Goal: Check status

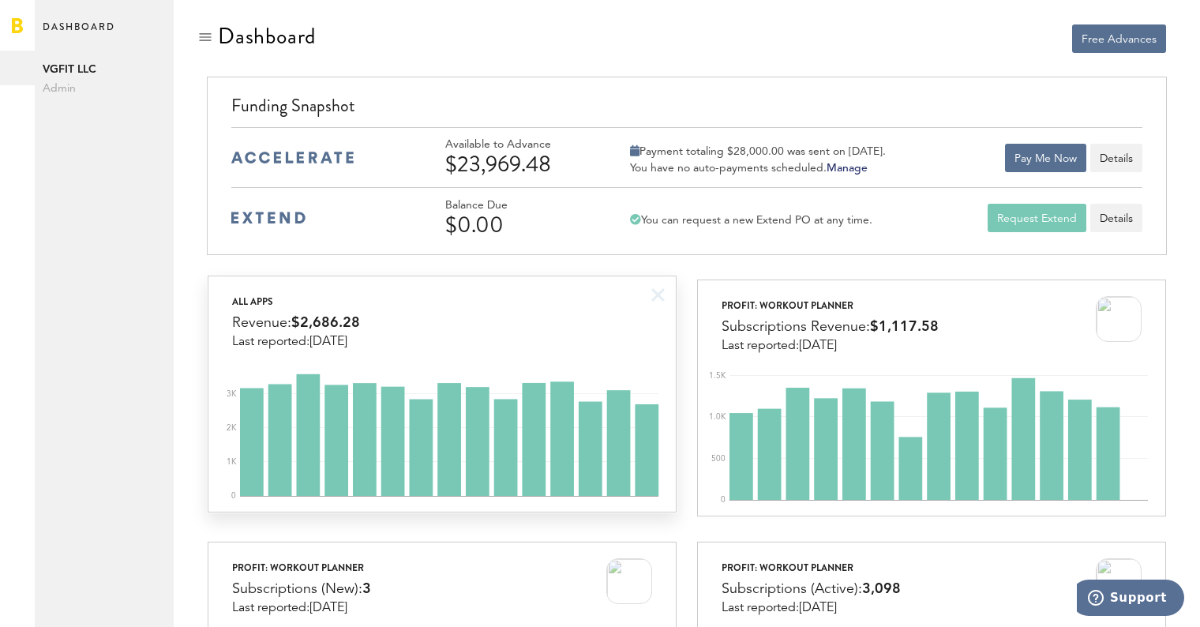
click at [665, 329] on div "All apps Revenue: $2,686.28 Last reported: [DATE]" at bounding box center [441, 312] width 467 height 73
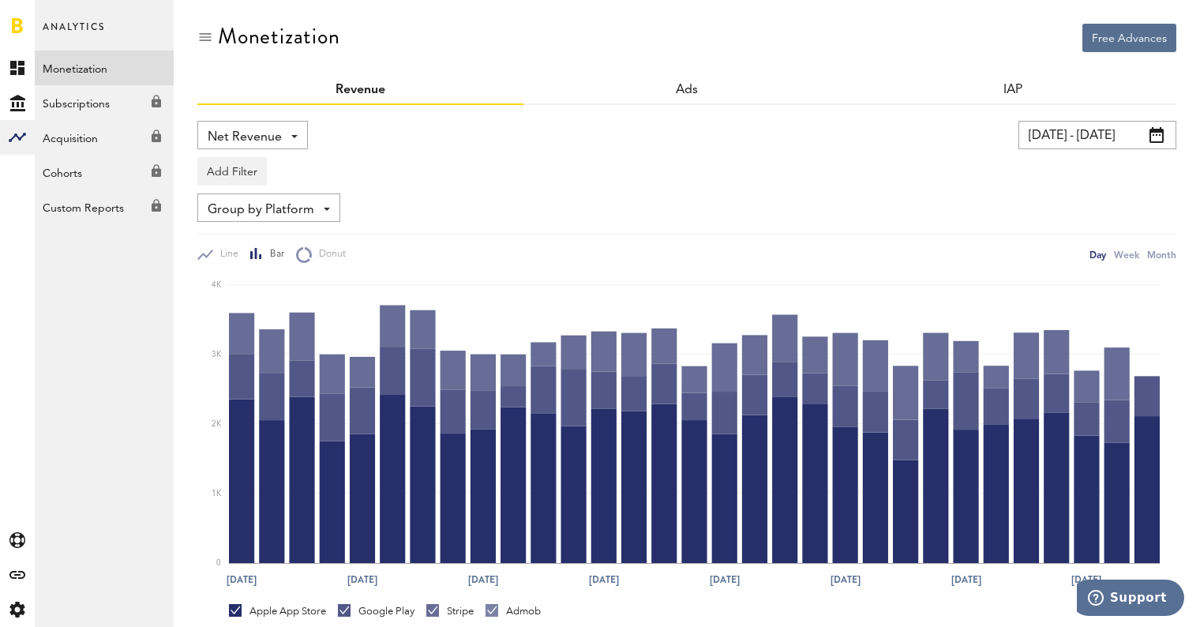
click at [12, 29] on link at bounding box center [17, 25] width 11 height 16
